Goal: Navigation & Orientation: Understand site structure

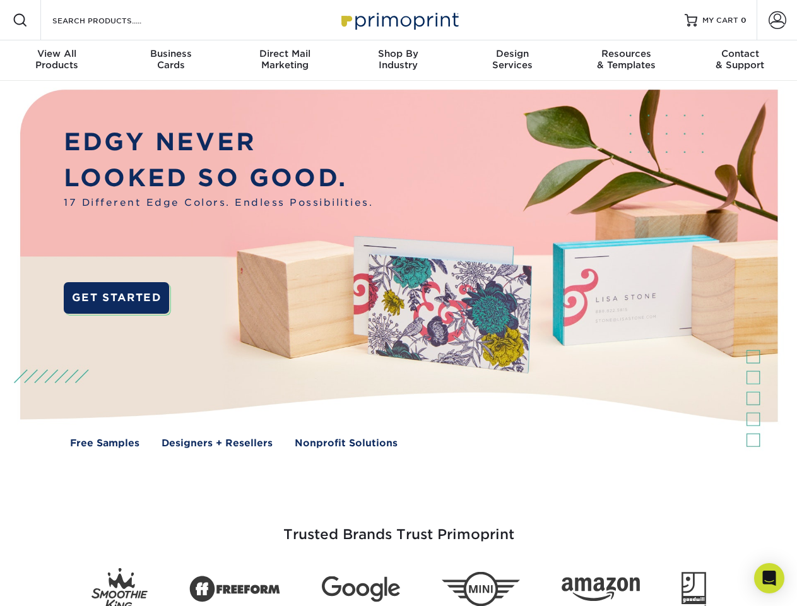
click at [398, 303] on img at bounding box center [398, 278] width 789 height 395
click at [20, 20] on span at bounding box center [20, 20] width 15 height 15
click at [777, 20] on span at bounding box center [778, 20] width 18 height 18
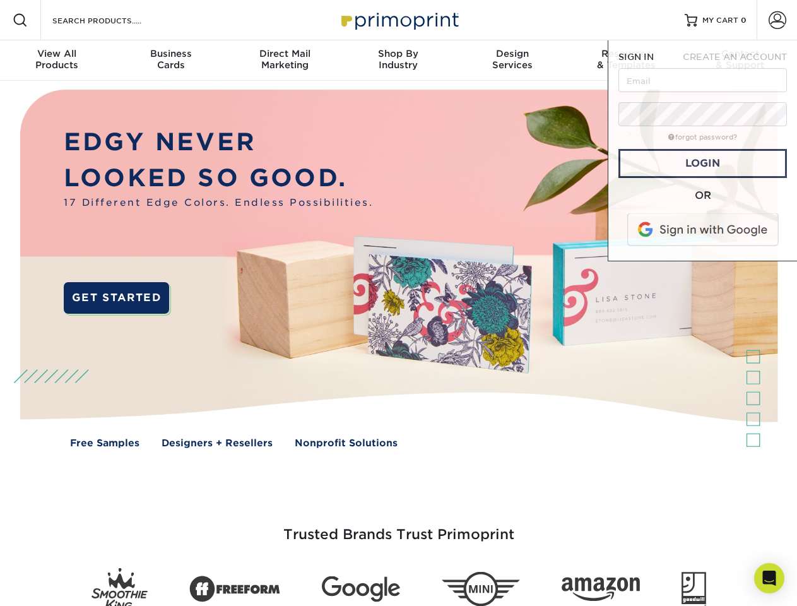
click at [57, 61] on div "View All Products" at bounding box center [57, 59] width 114 height 23
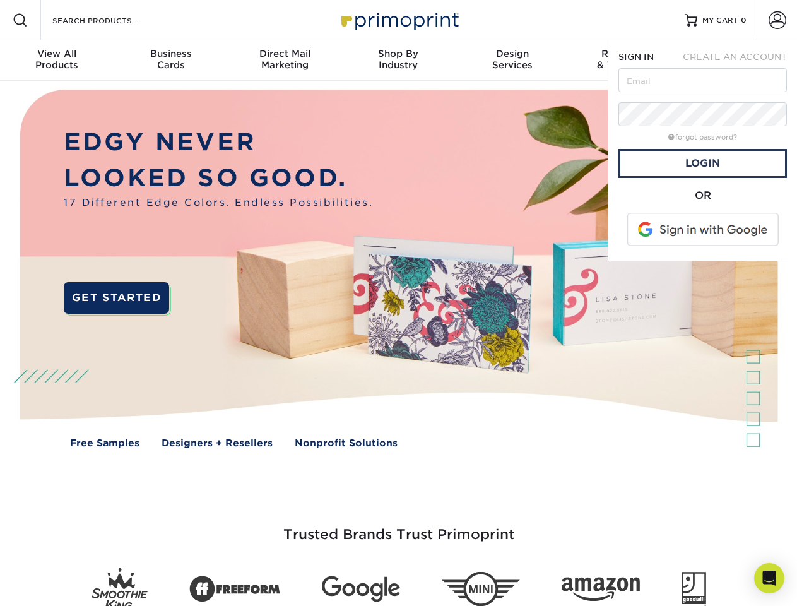
click at [170, 61] on div "Business Cards" at bounding box center [171, 59] width 114 height 23
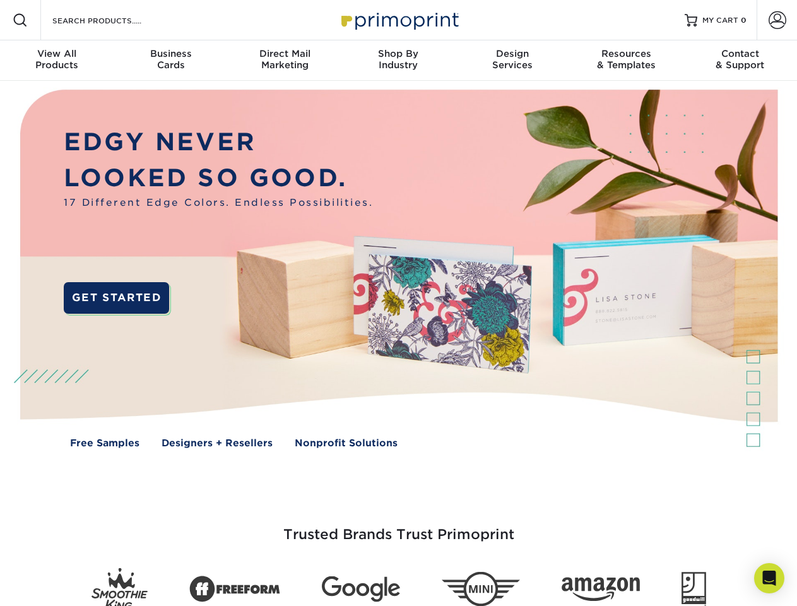
click at [285, 61] on div "Direct Mail Marketing" at bounding box center [285, 59] width 114 height 23
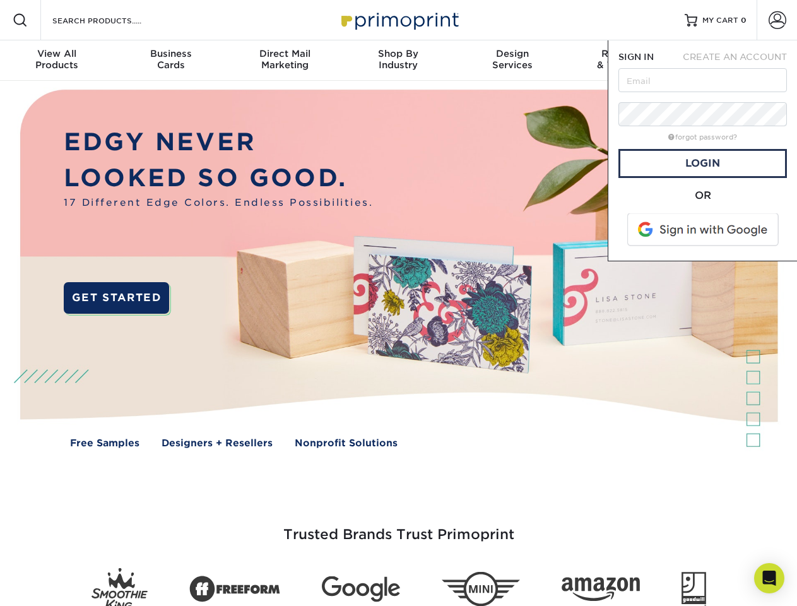
click at [398, 61] on div "Shop By Industry" at bounding box center [399, 59] width 114 height 23
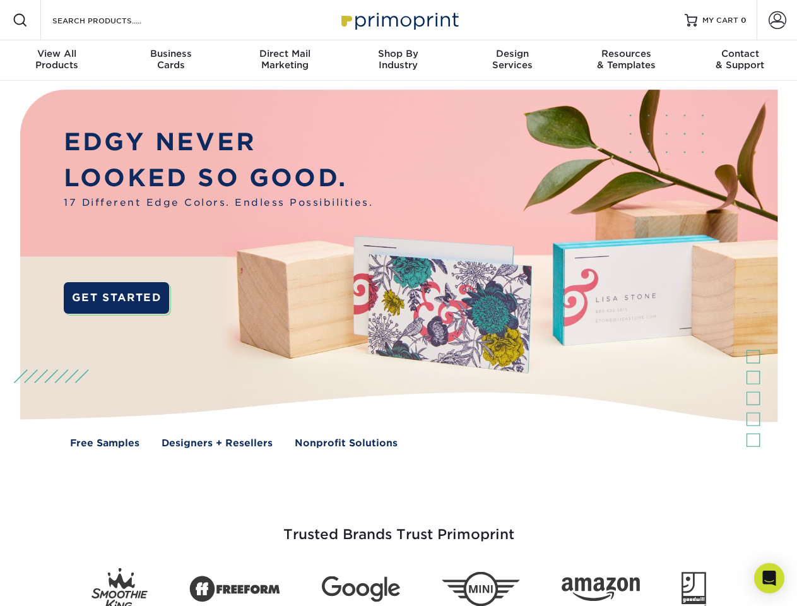
click at [513, 61] on div "Design Services" at bounding box center [513, 59] width 114 height 23
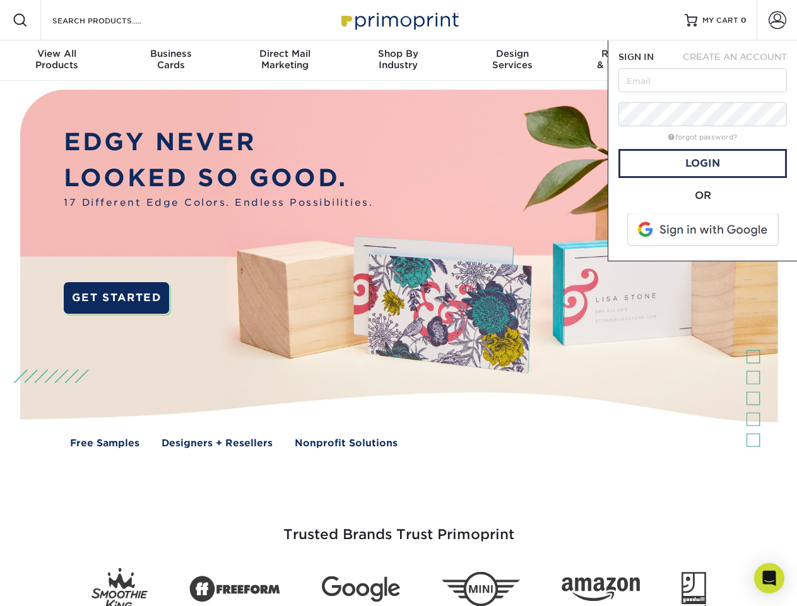
click at [626, 61] on span "SIGN IN" at bounding box center [636, 57] width 35 height 10
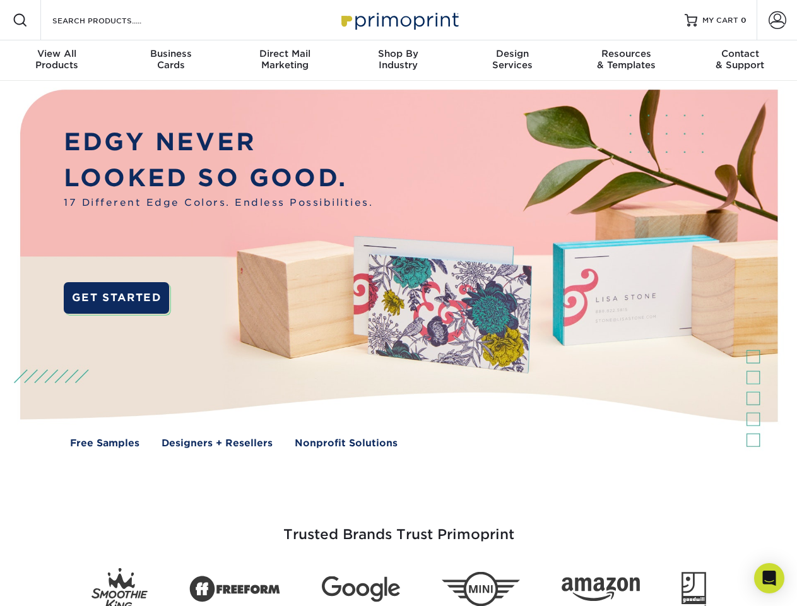
click at [740, 61] on div "Contact & Support" at bounding box center [741, 59] width 114 height 23
